Goal: Check status: Check status

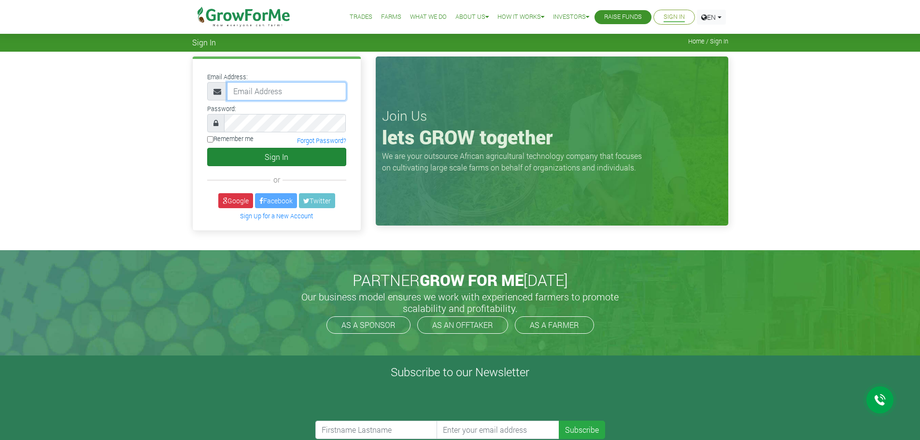
type input "frederickquaye@gmail.com"
click at [282, 156] on button "Sign In" at bounding box center [276, 157] width 139 height 18
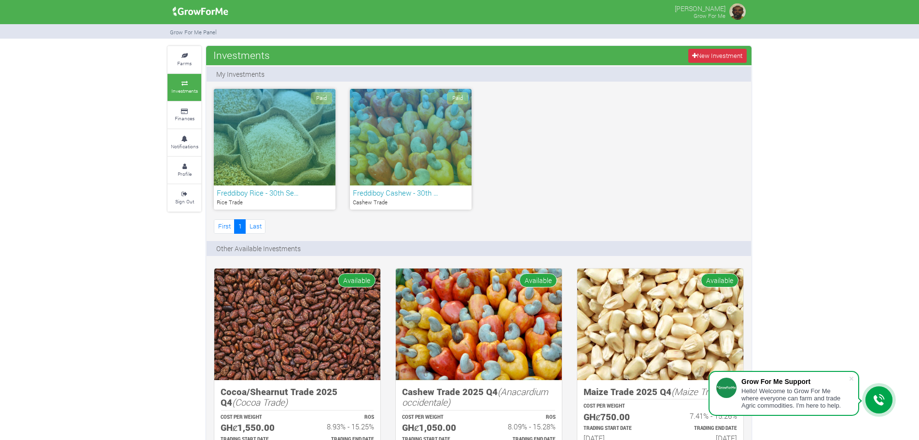
click at [291, 126] on div "Paid" at bounding box center [275, 137] width 122 height 97
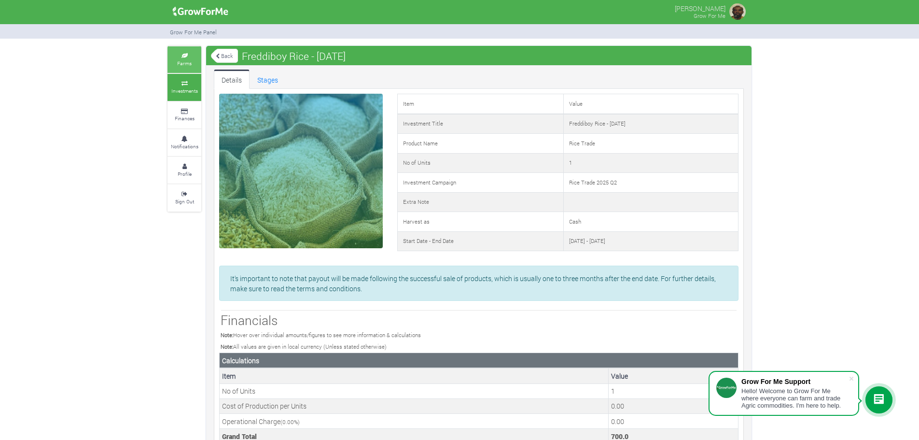
click at [185, 57] on icon at bounding box center [184, 56] width 29 height 5
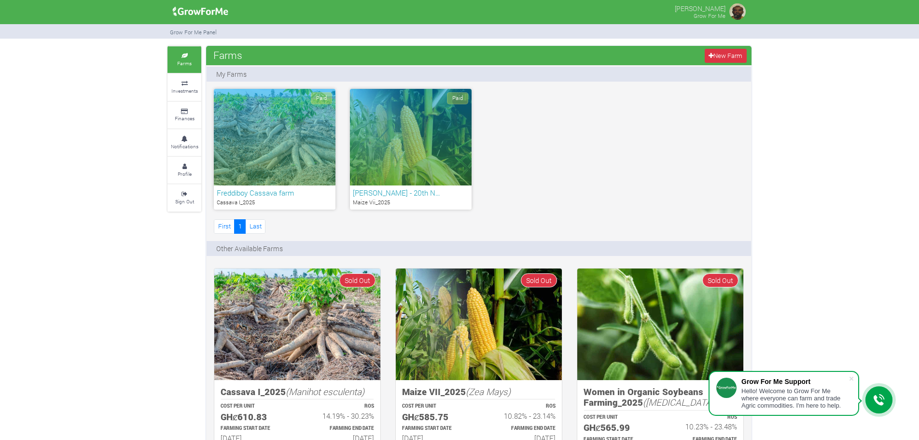
click at [285, 135] on div "Paid" at bounding box center [275, 137] width 122 height 97
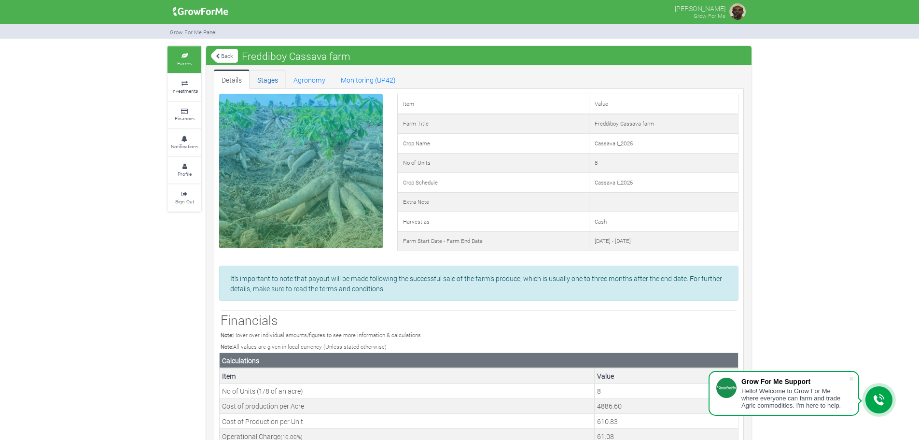
click at [268, 80] on link "Stages" at bounding box center [268, 79] width 36 height 19
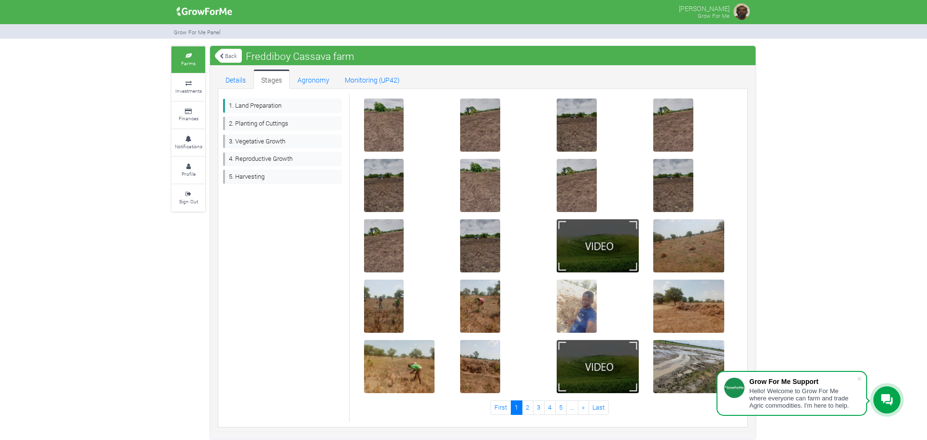
click at [230, 55] on link "Back" at bounding box center [228, 56] width 27 height 16
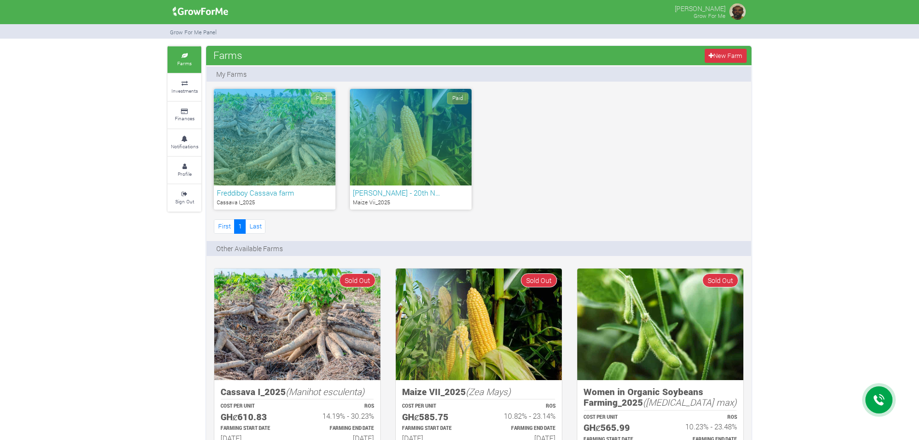
click at [414, 135] on div "Paid" at bounding box center [411, 137] width 122 height 97
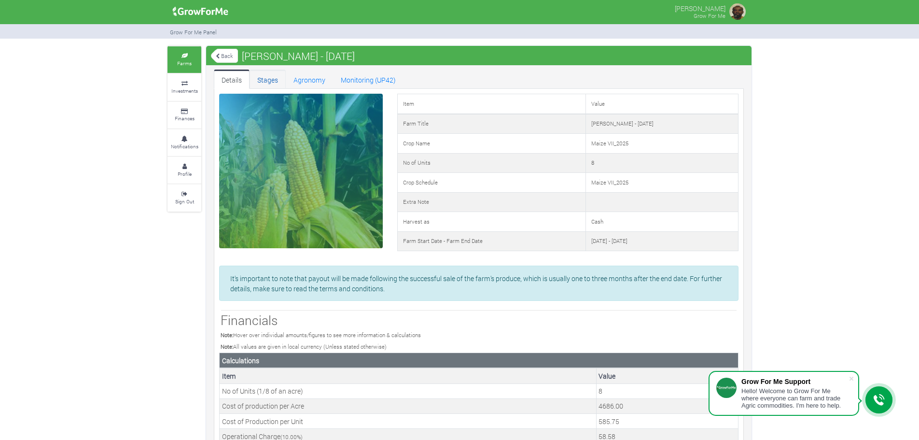
click at [266, 78] on link "Stages" at bounding box center [268, 79] width 36 height 19
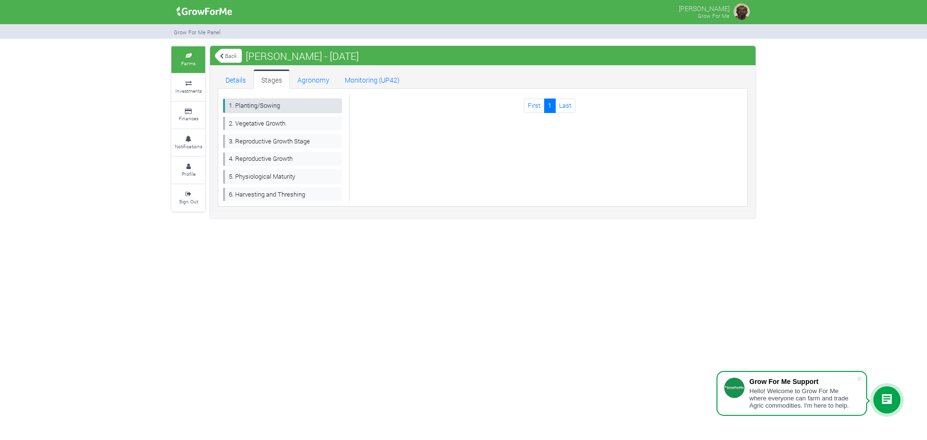
click at [262, 105] on link "1. Planting/Sowing" at bounding box center [282, 106] width 119 height 14
